Goal: Task Accomplishment & Management: Use online tool/utility

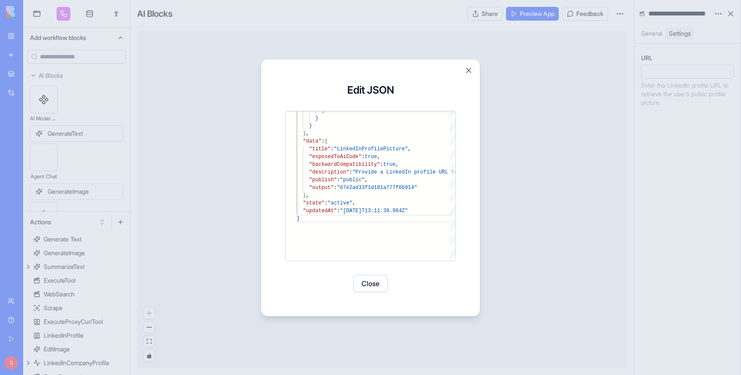
scroll to position [15, 3]
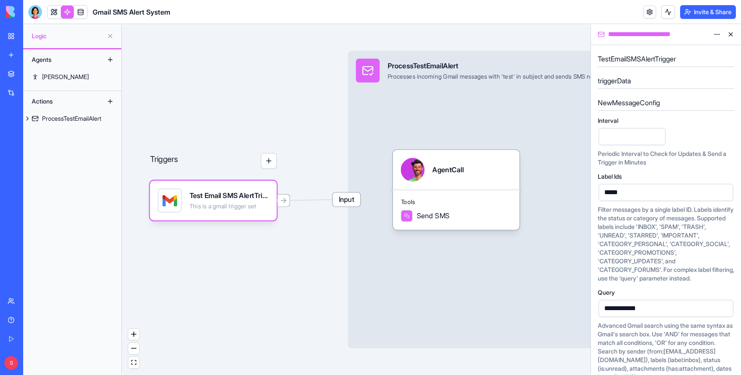
click at [718, 33] on html "**********" at bounding box center [370, 187] width 741 height 375
click at [692, 64] on span "Delete" at bounding box center [694, 65] width 18 height 9
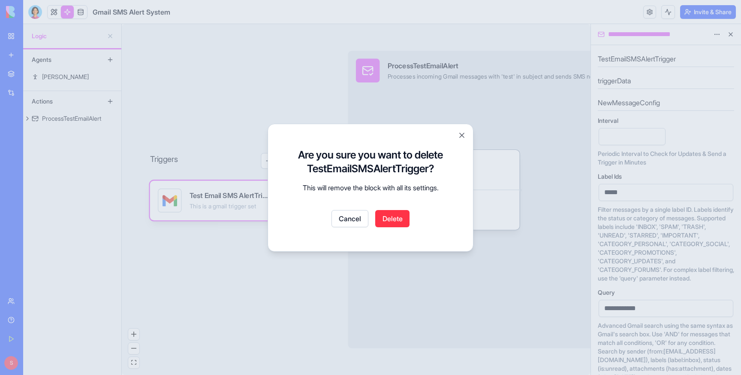
click at [392, 218] on button "Delete" at bounding box center [392, 218] width 34 height 17
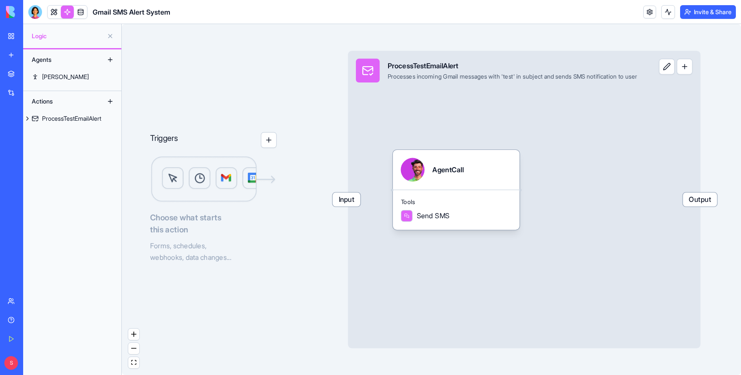
click at [32, 39] on div "My Workspace" at bounding box center [26, 36] width 11 height 9
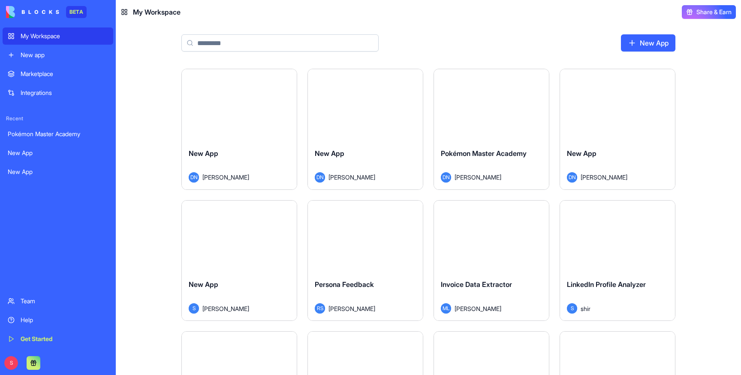
click at [296, 40] on input at bounding box center [279, 42] width 197 height 17
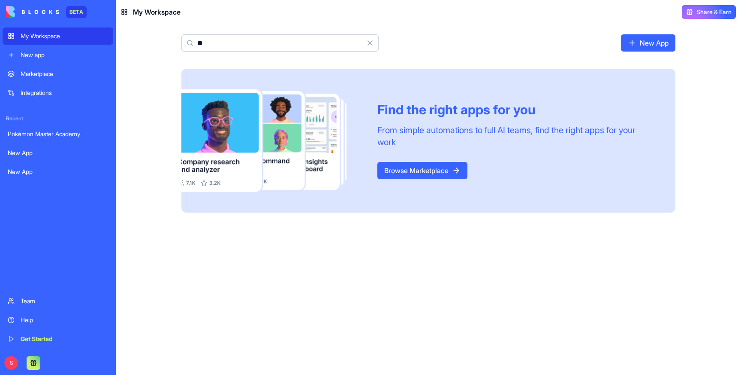
type input "*"
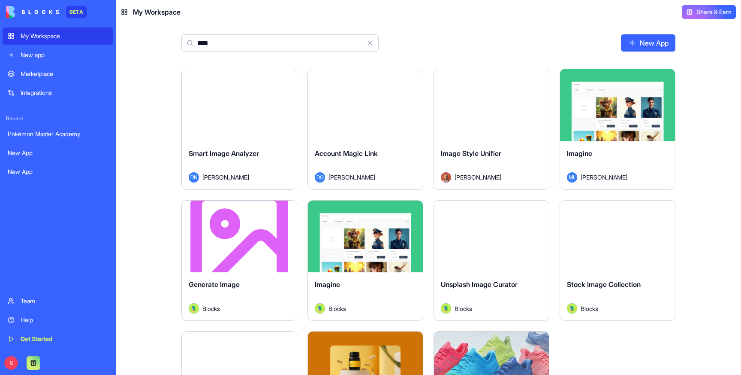
type input "*****"
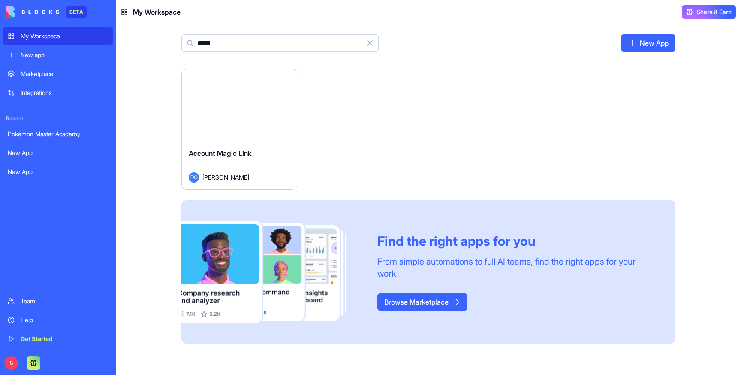
click at [230, 110] on button "Launch" at bounding box center [239, 105] width 64 height 17
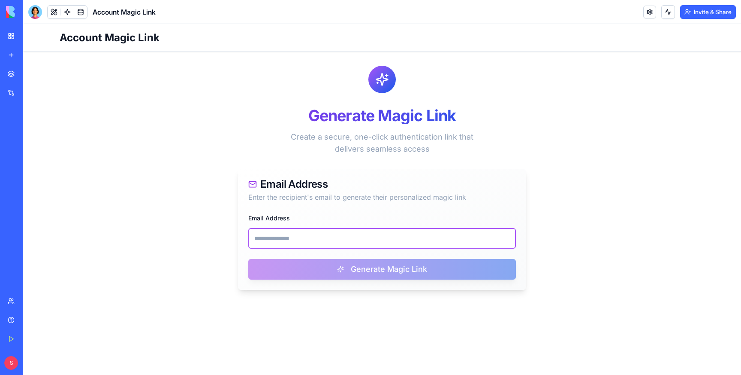
click at [294, 239] on input "Email Address" at bounding box center [382, 238] width 268 height 21
paste input "**********"
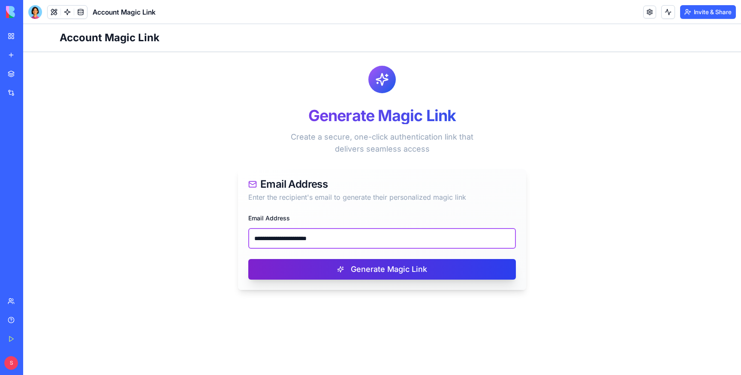
type input "**********"
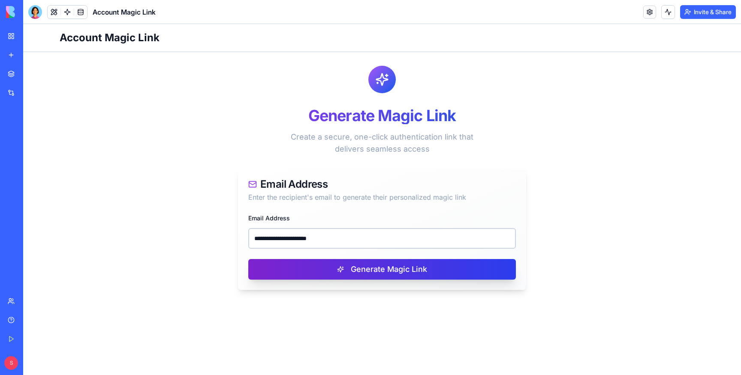
click at [346, 269] on button "Generate Magic Link" at bounding box center [382, 269] width 268 height 21
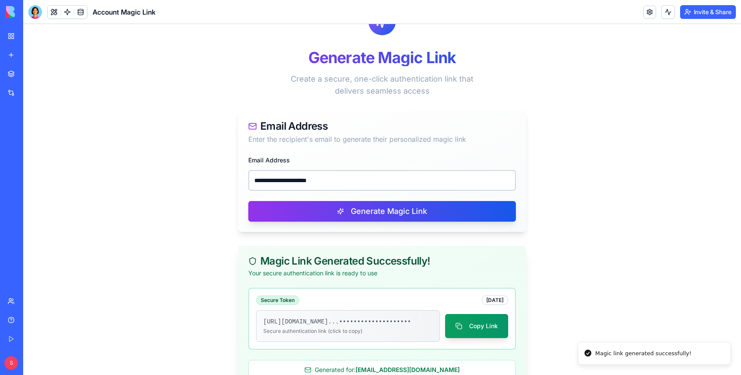
scroll to position [95, 0]
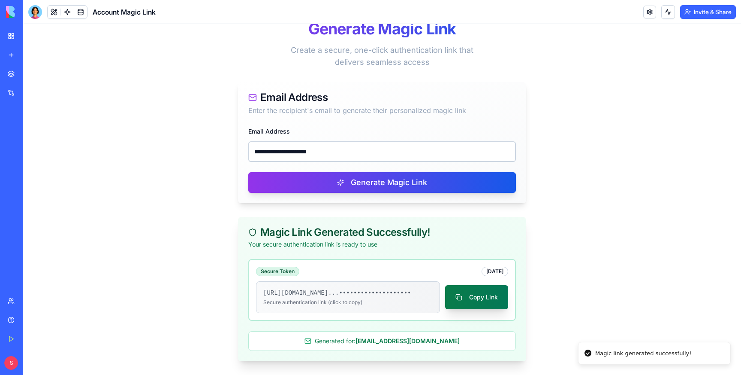
click at [481, 290] on button "Copy Link" at bounding box center [476, 297] width 63 height 24
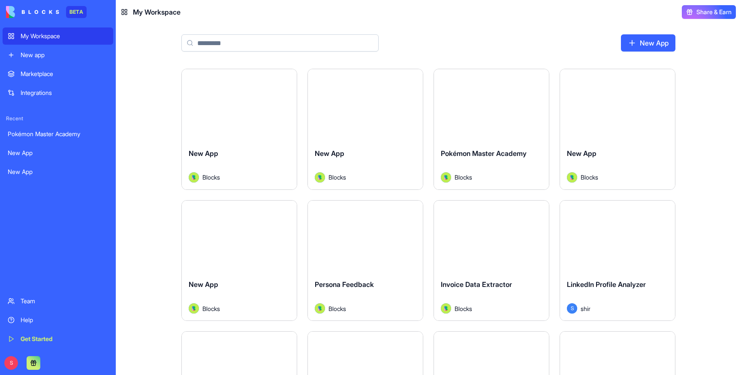
click at [48, 51] on div "New app" at bounding box center [65, 55] width 88 height 9
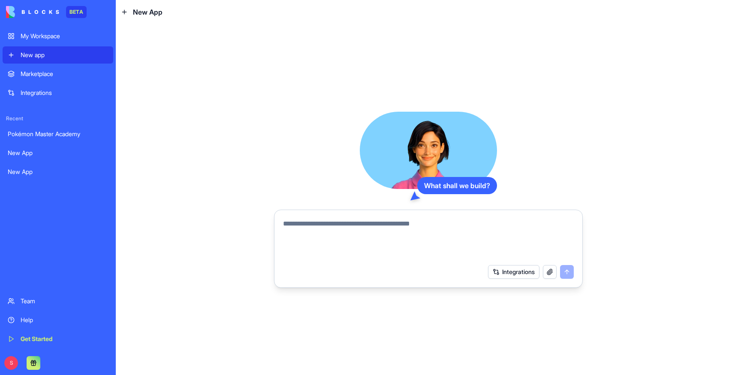
click at [319, 227] on textarea at bounding box center [428, 238] width 291 height 41
type textarea "**********"
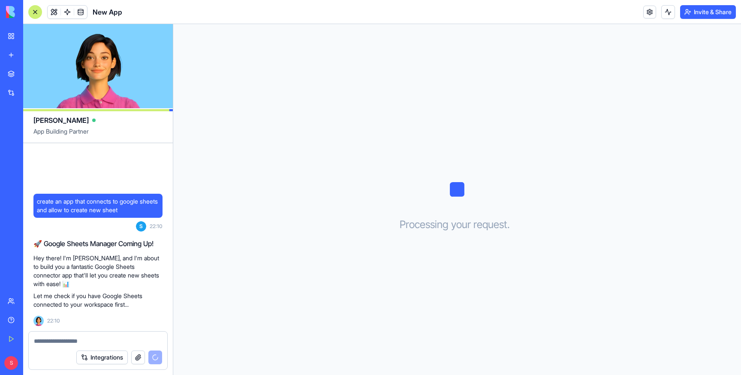
scroll to position [16, 0]
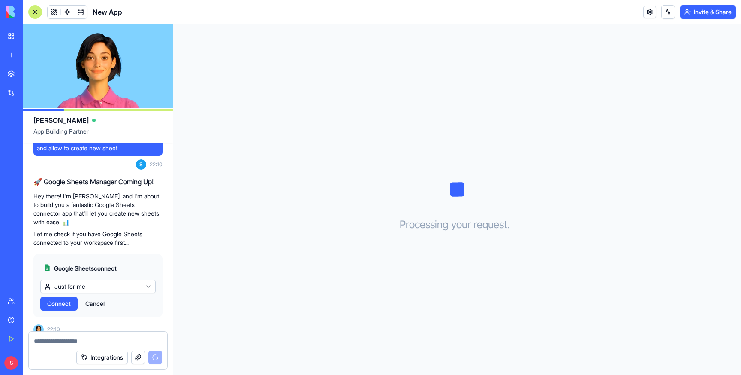
click at [61, 299] on span "Connect" at bounding box center [59, 303] width 24 height 9
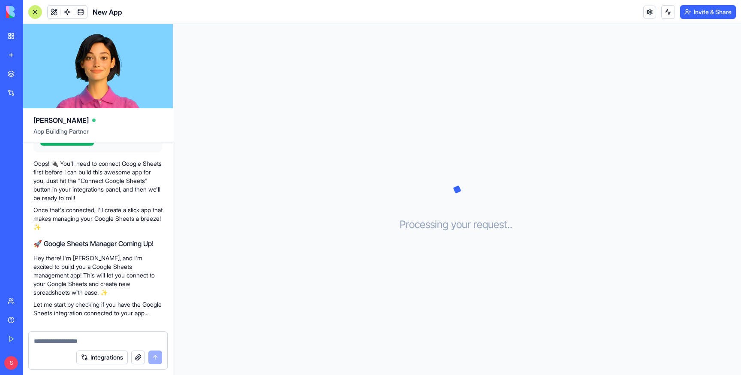
scroll to position [238, 0]
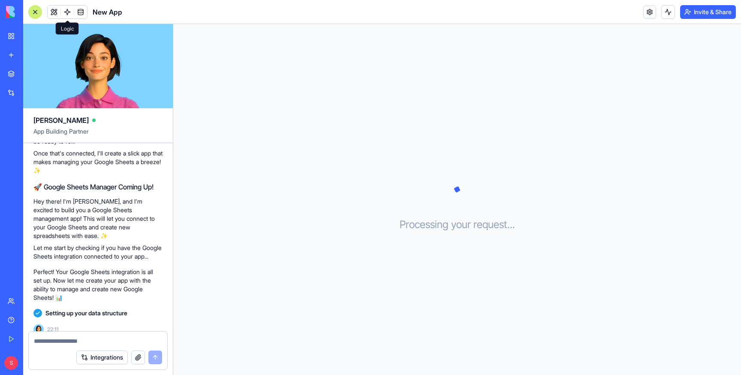
click at [66, 10] on link at bounding box center [67, 12] width 13 height 13
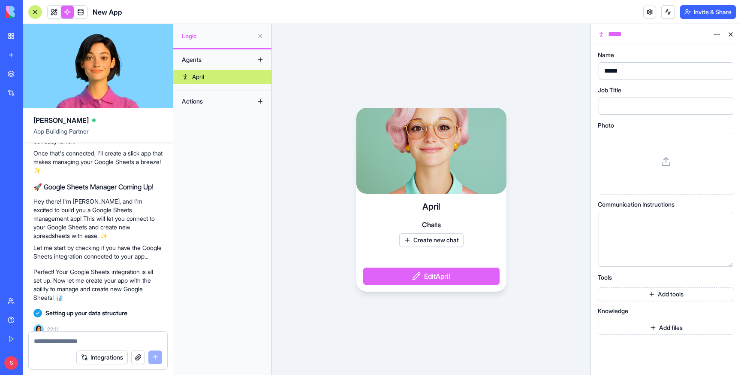
scroll to position [253, 0]
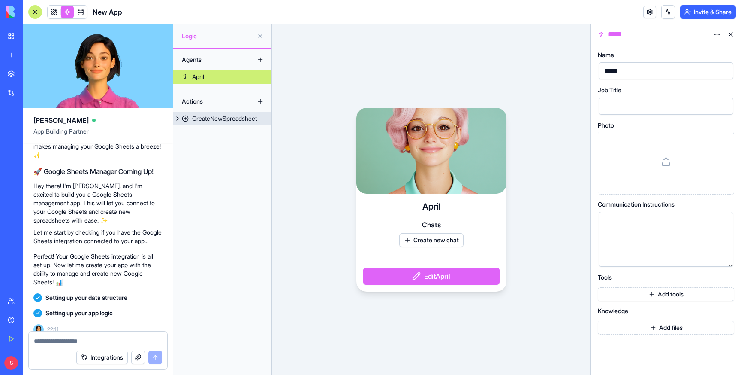
click at [232, 114] on div "CreateNewSpreadsheet" at bounding box center [224, 118] width 65 height 9
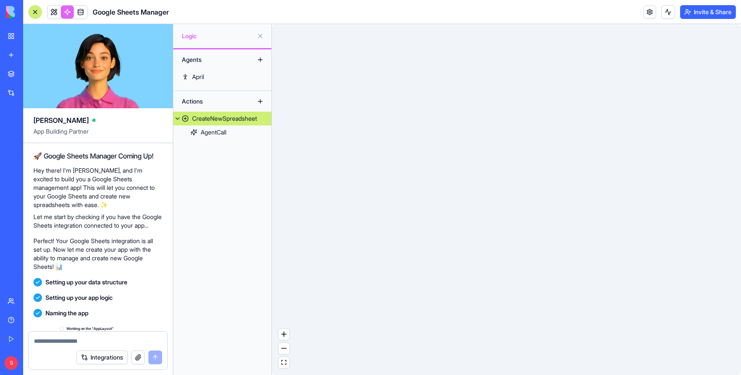
scroll to position [430, 0]
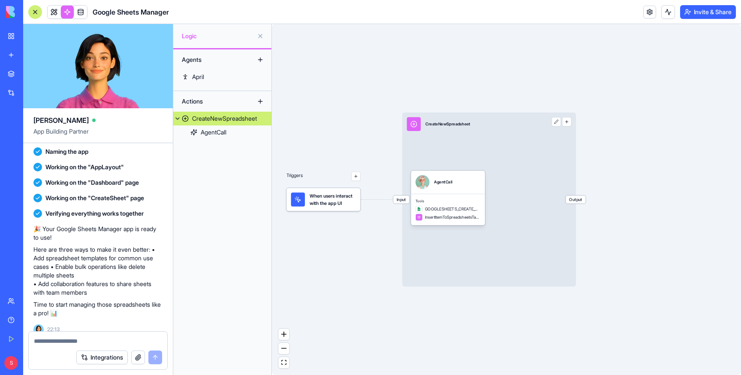
click at [20, 51] on link "New app" at bounding box center [20, 54] width 34 height 17
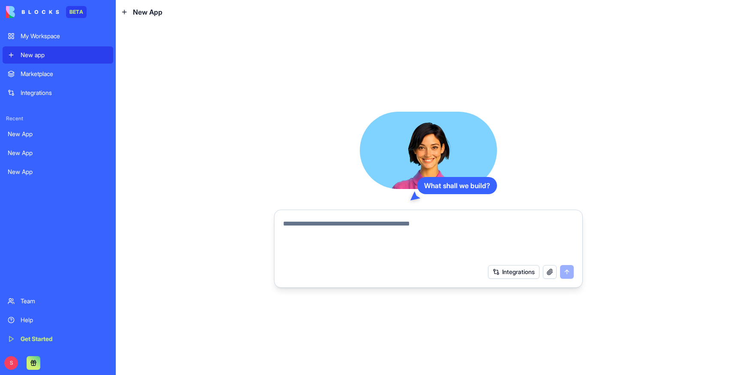
click at [314, 227] on textarea at bounding box center [428, 238] width 291 height 41
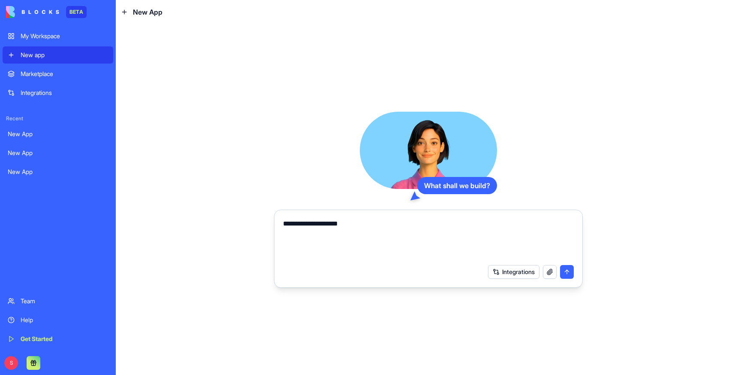
type textarea "**********"
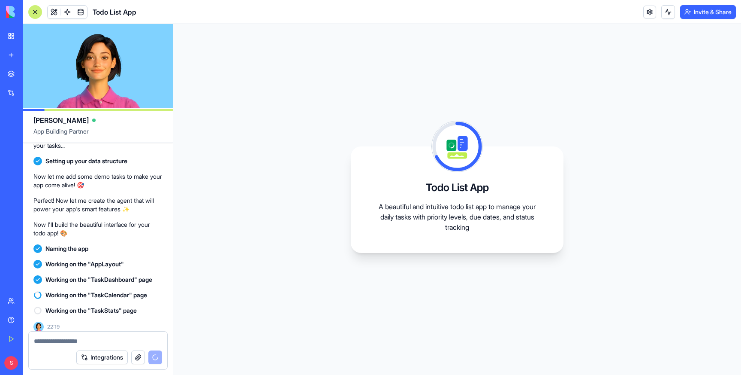
scroll to position [119, 0]
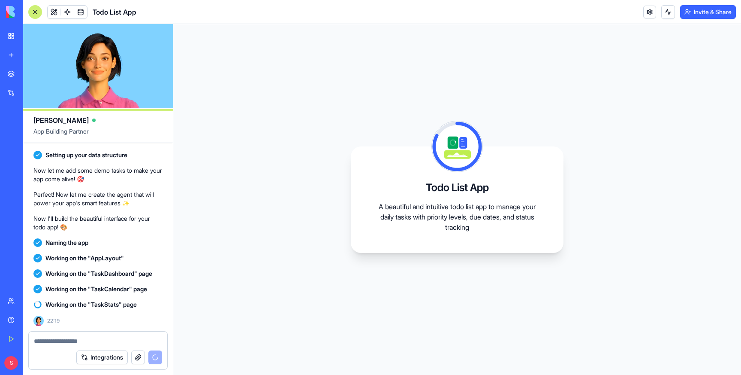
click at [12, 50] on link "New app" at bounding box center [20, 54] width 34 height 17
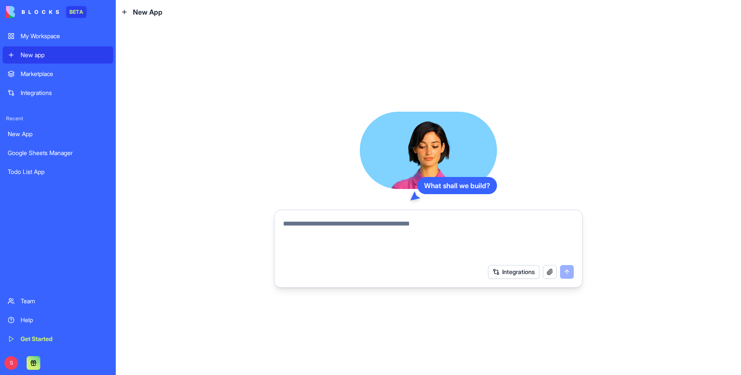
click at [418, 242] on textarea at bounding box center [428, 238] width 291 height 41
type textarea "*"
type textarea "**********"
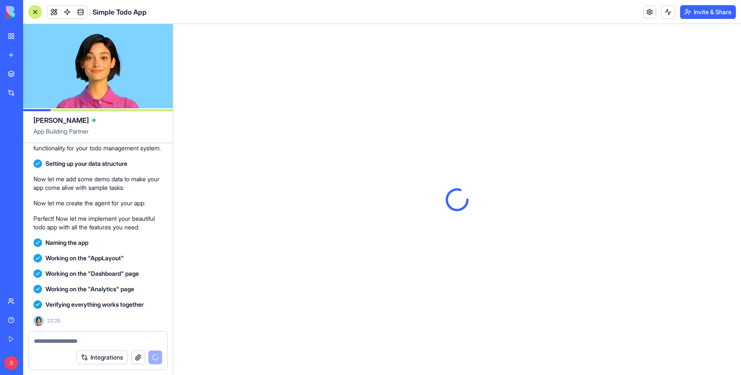
scroll to position [202, 0]
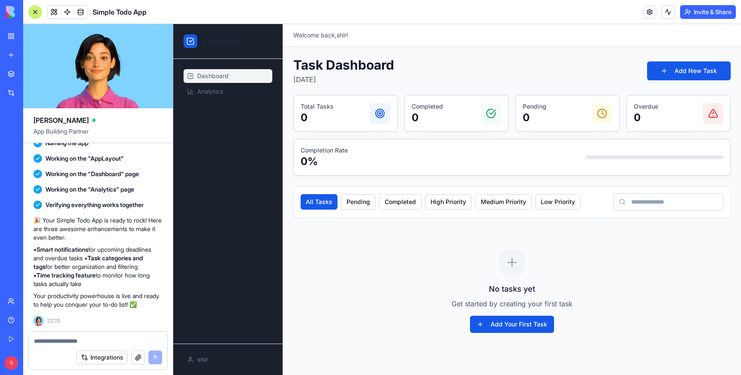
click at [105, 360] on button "Integrations" at bounding box center [101, 357] width 51 height 14
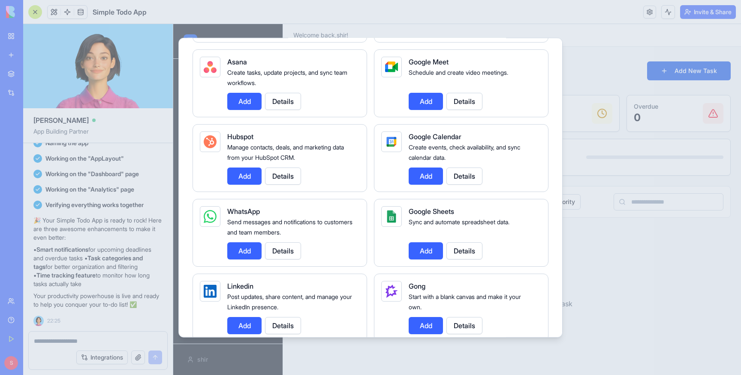
scroll to position [289, 0]
click at [426, 251] on button "Add" at bounding box center [426, 249] width 34 height 17
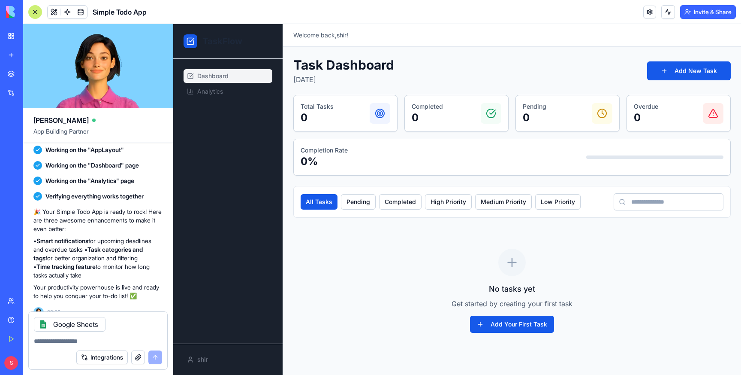
click at [109, 336] on textarea at bounding box center [98, 340] width 128 height 9
type textarea "***"
click at [157, 360] on button "submit" at bounding box center [155, 357] width 14 height 14
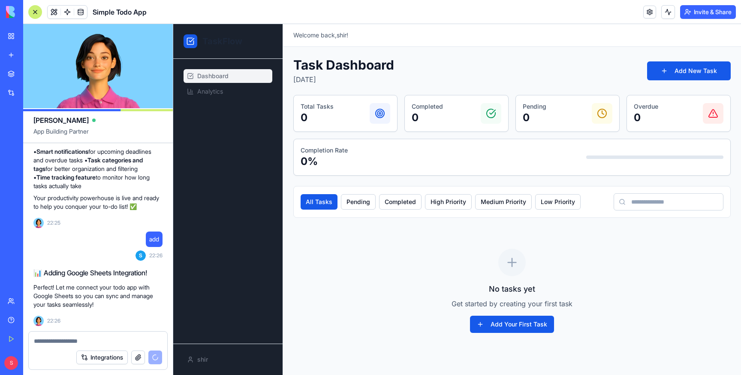
scroll to position [370, 0]
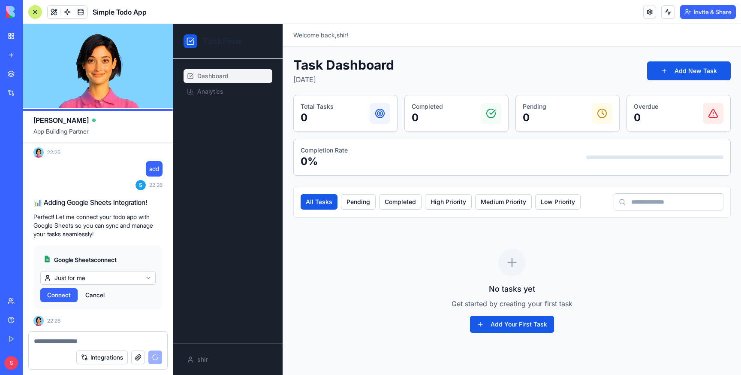
click at [57, 296] on span "Connect" at bounding box center [59, 294] width 24 height 9
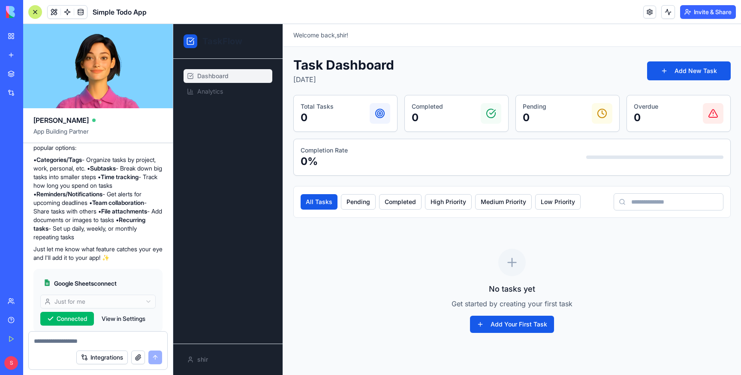
scroll to position [632, 0]
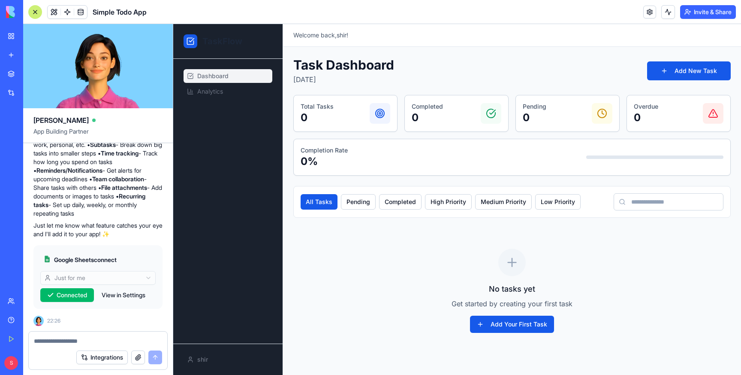
click at [59, 339] on textarea at bounding box center [98, 340] width 128 height 9
type textarea "**********"
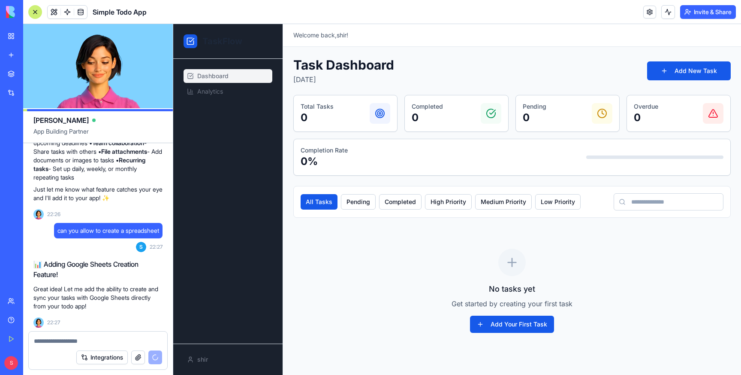
scroll to position [778, 0]
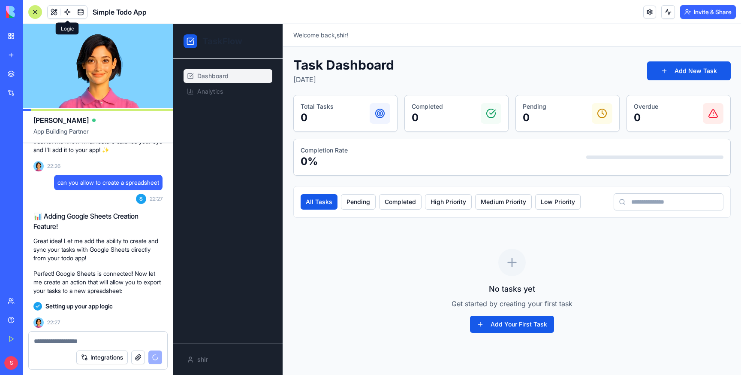
click at [69, 8] on span at bounding box center [67, 12] width 24 height 24
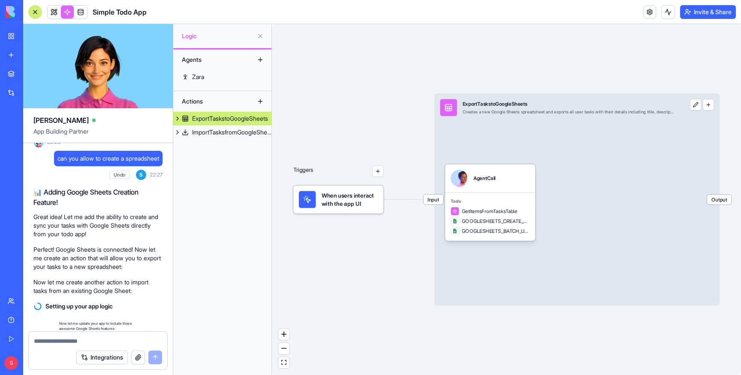
scroll to position [1037, 0]
